Goal: Information Seeking & Learning: Learn about a topic

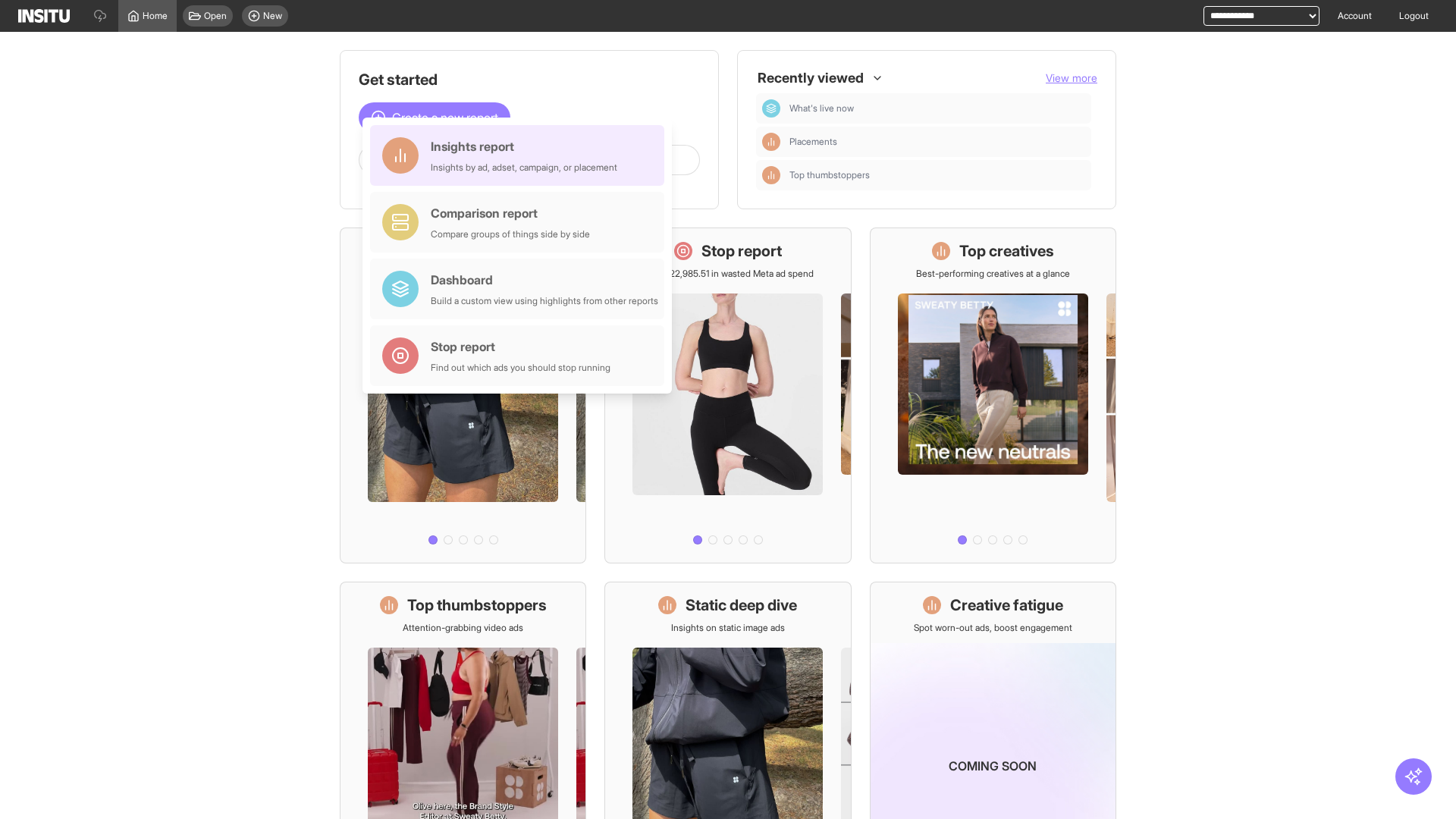
click at [520, 155] on div "Insights report Insights by ad, adset, campaign, or placement" at bounding box center [524, 155] width 187 height 36
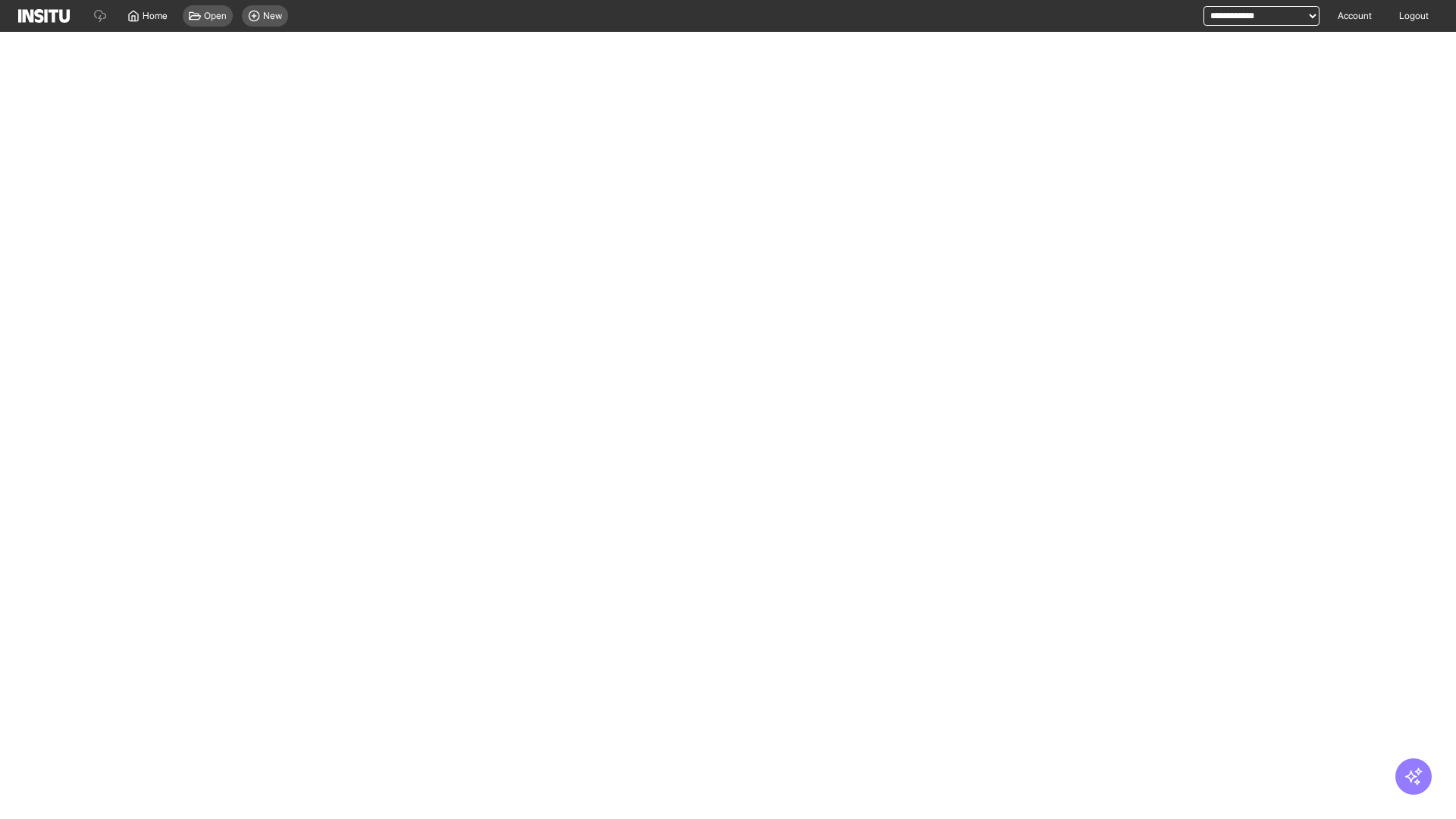
select select "**"
